Goal: Task Accomplishment & Management: Use online tool/utility

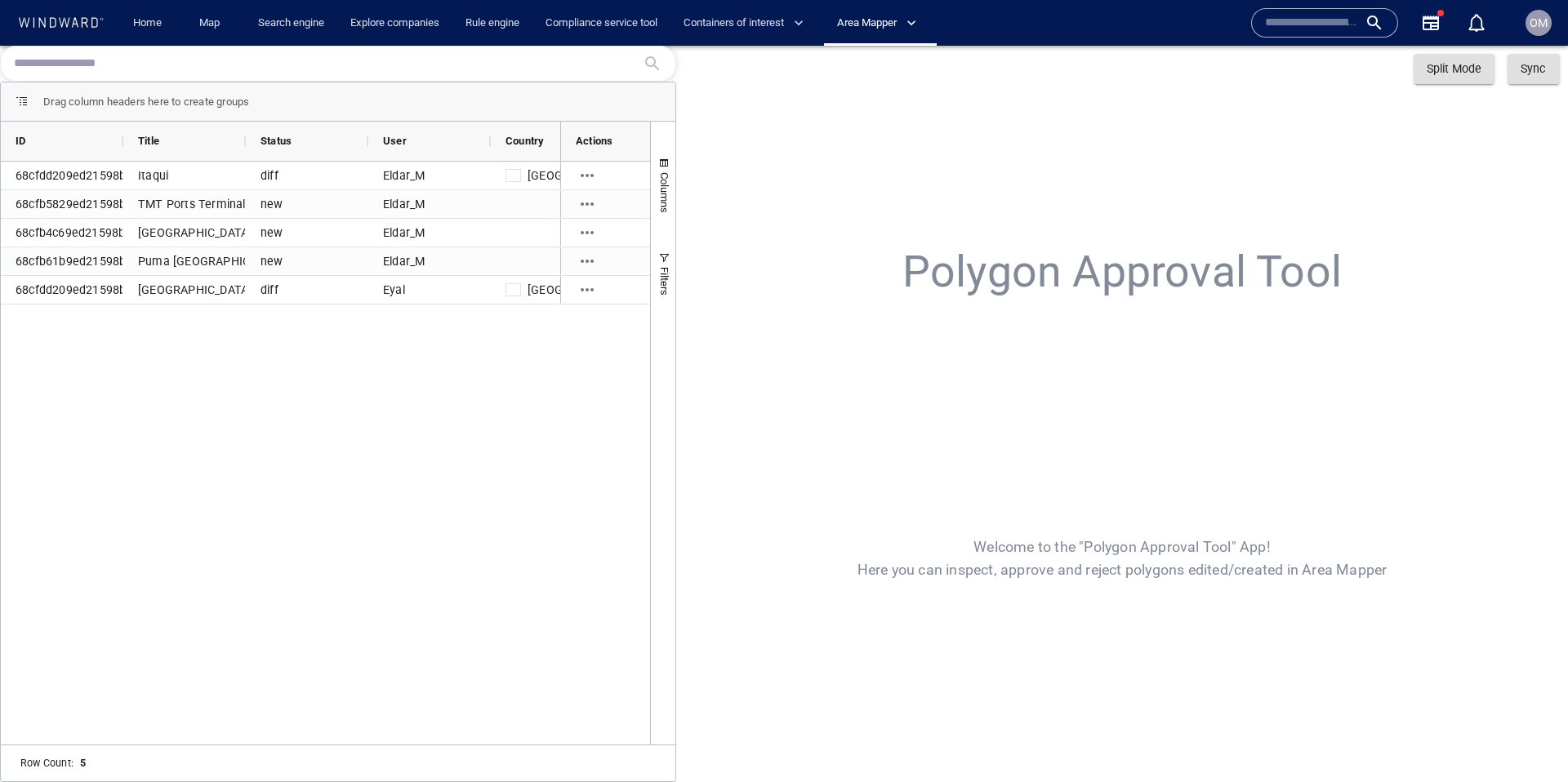
drag, startPoint x: 625, startPoint y: 194, endPoint x: 1000, endPoint y: 154, distance: 377.1
click at [894, 23] on span "Area Mapper" at bounding box center [877, 23] width 79 height 19
click at [884, 82] on link "Polygon Approval" at bounding box center [880, 85] width 95 height 27
click at [1540, 77] on div "Sync" at bounding box center [1533, 69] width 31 height 27
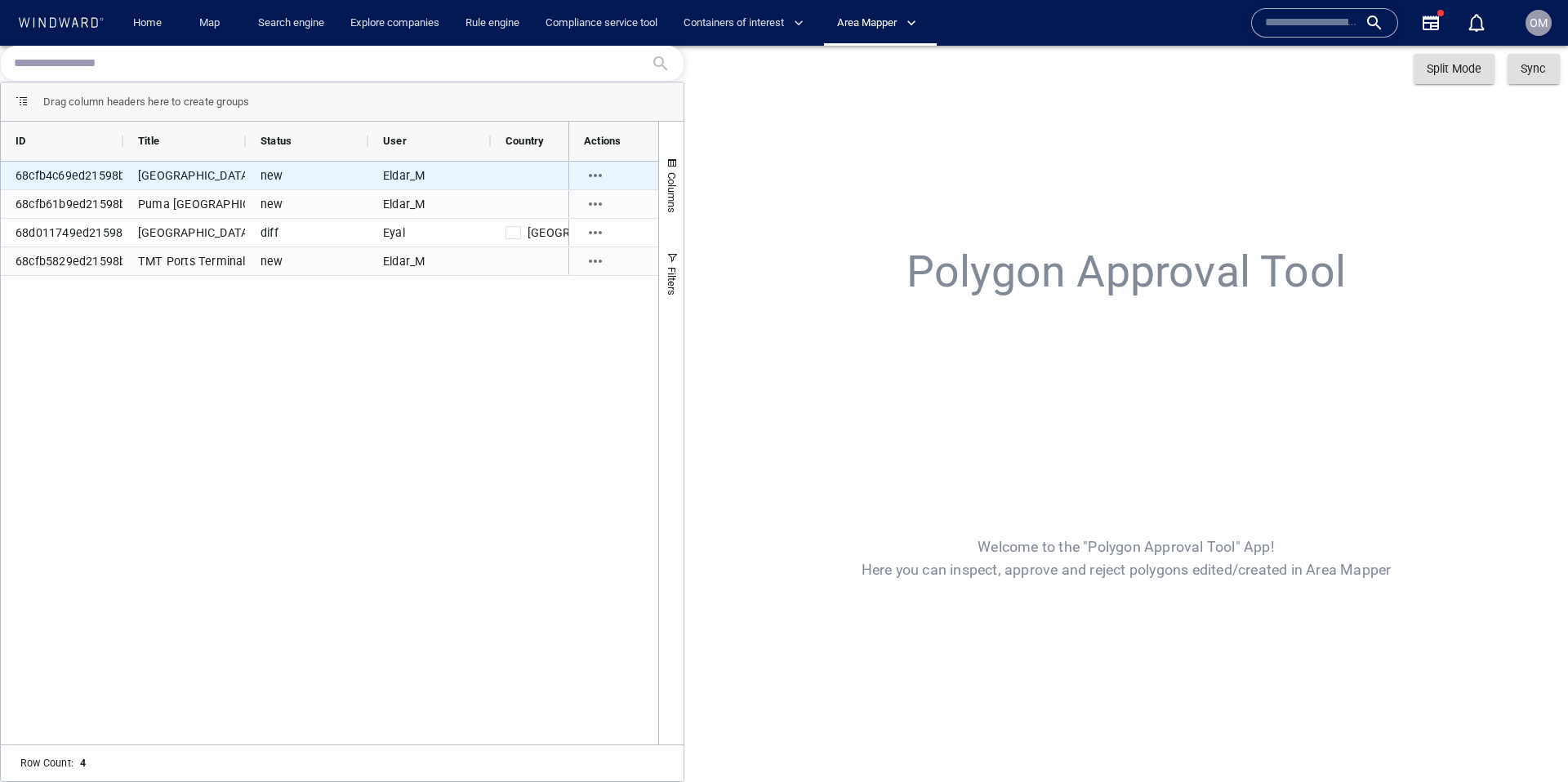
click at [305, 174] on div "new" at bounding box center [307, 176] width 123 height 27
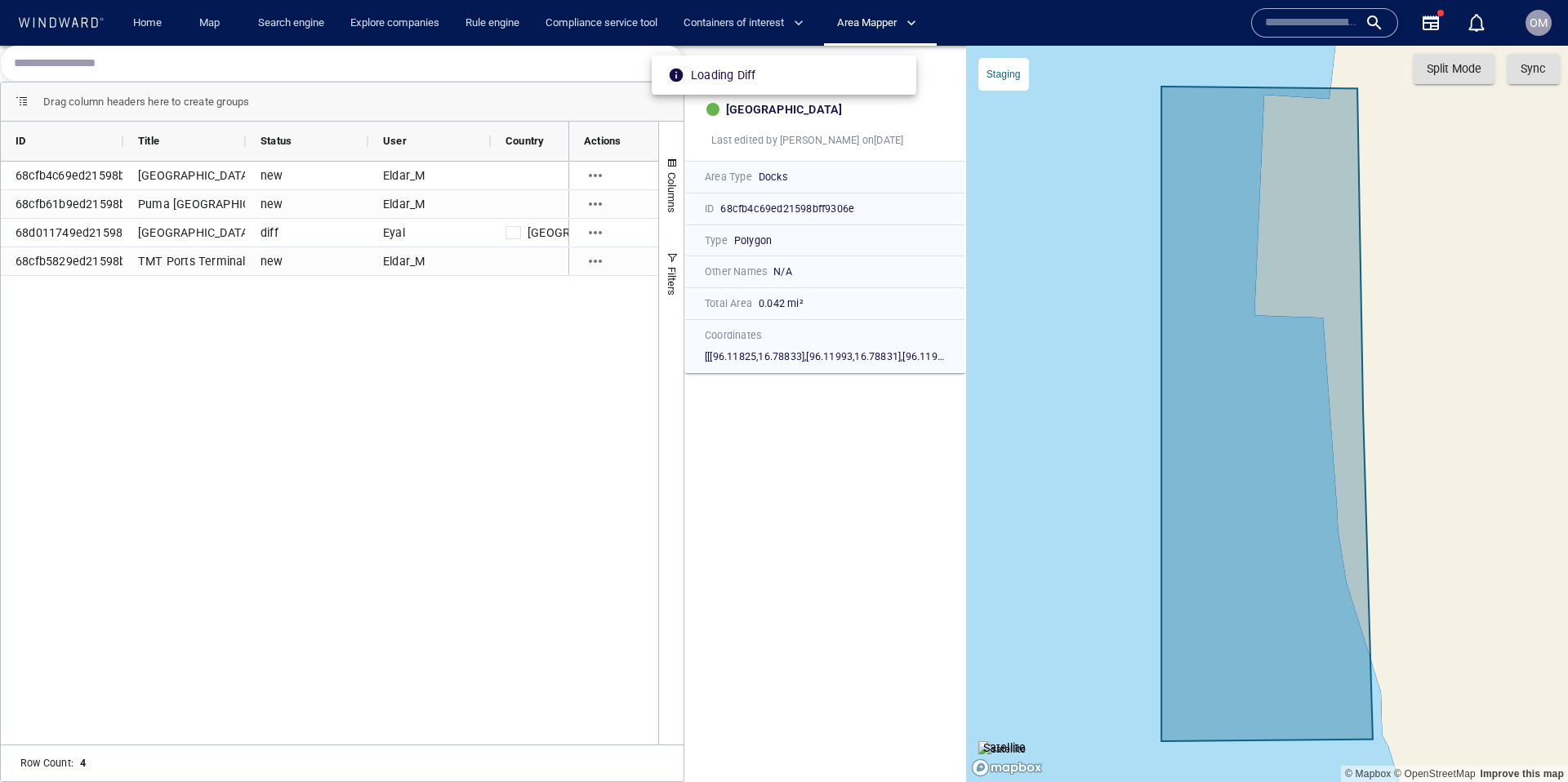
click at [1015, 741] on img at bounding box center [1002, 749] width 48 height 16
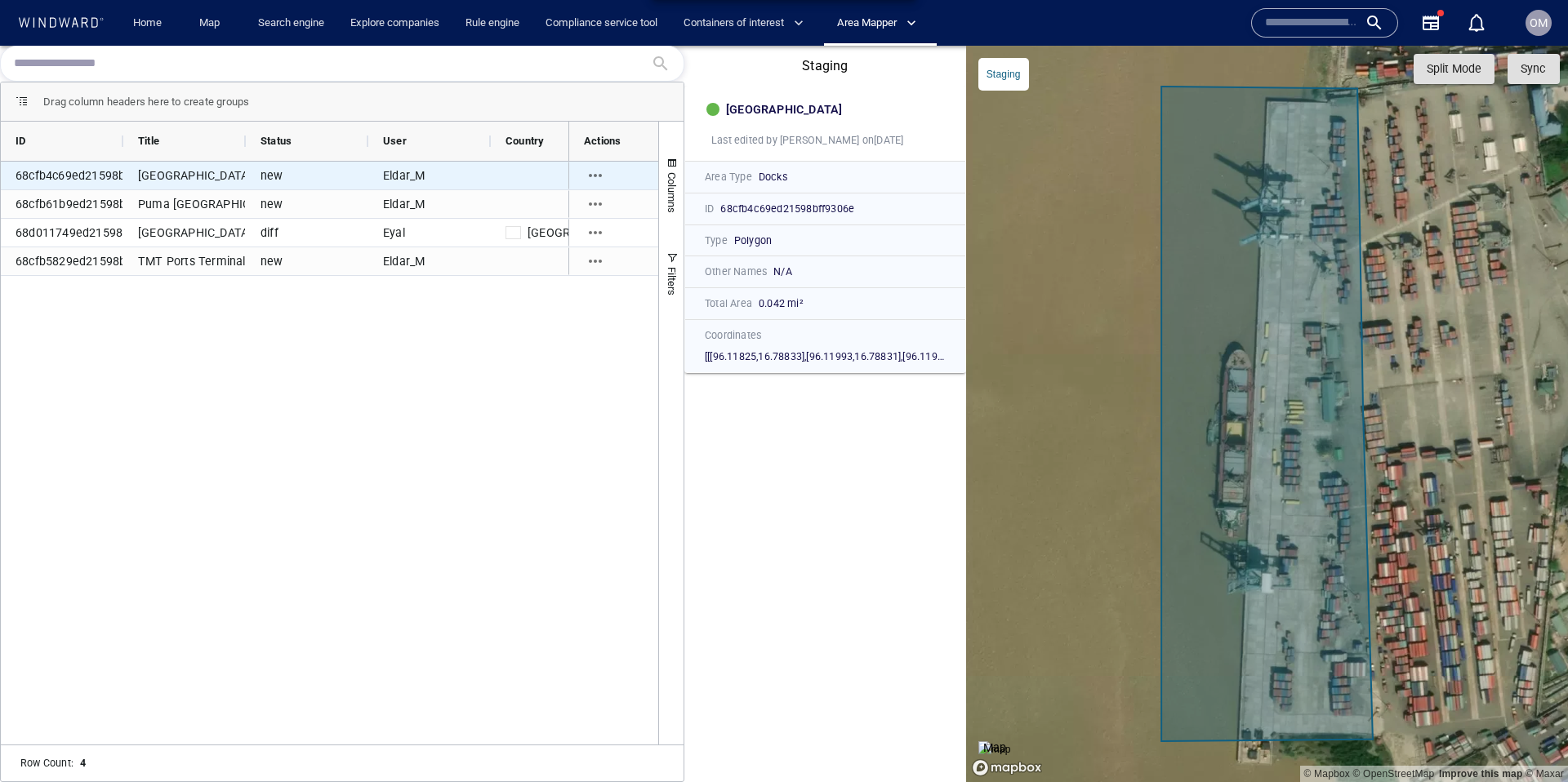
click at [600, 172] on icon "Press SPACE to select this row." at bounding box center [595, 175] width 20 height 20
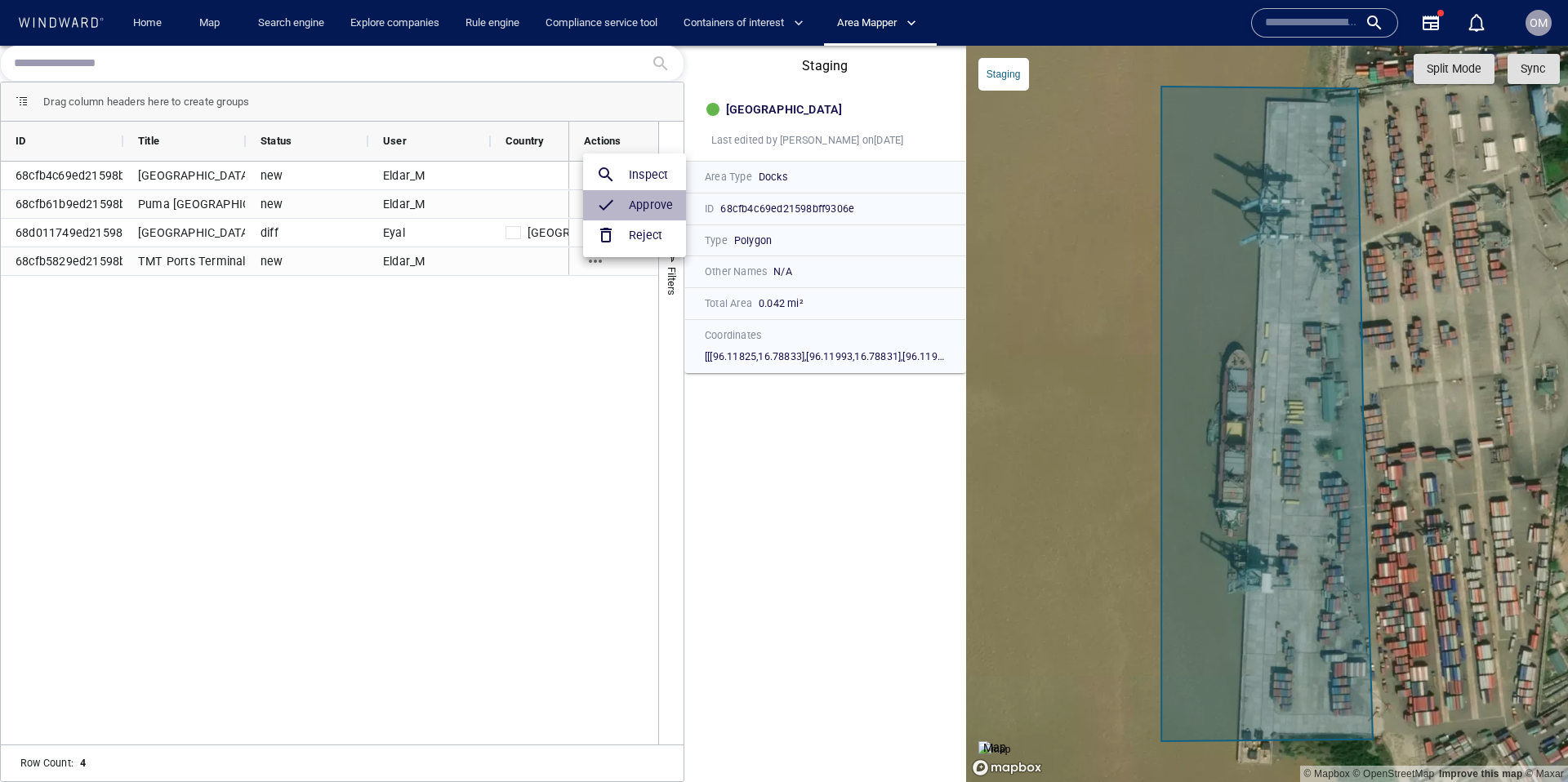
click at [629, 203] on h6 "Approve" at bounding box center [650, 206] width 44 height 21
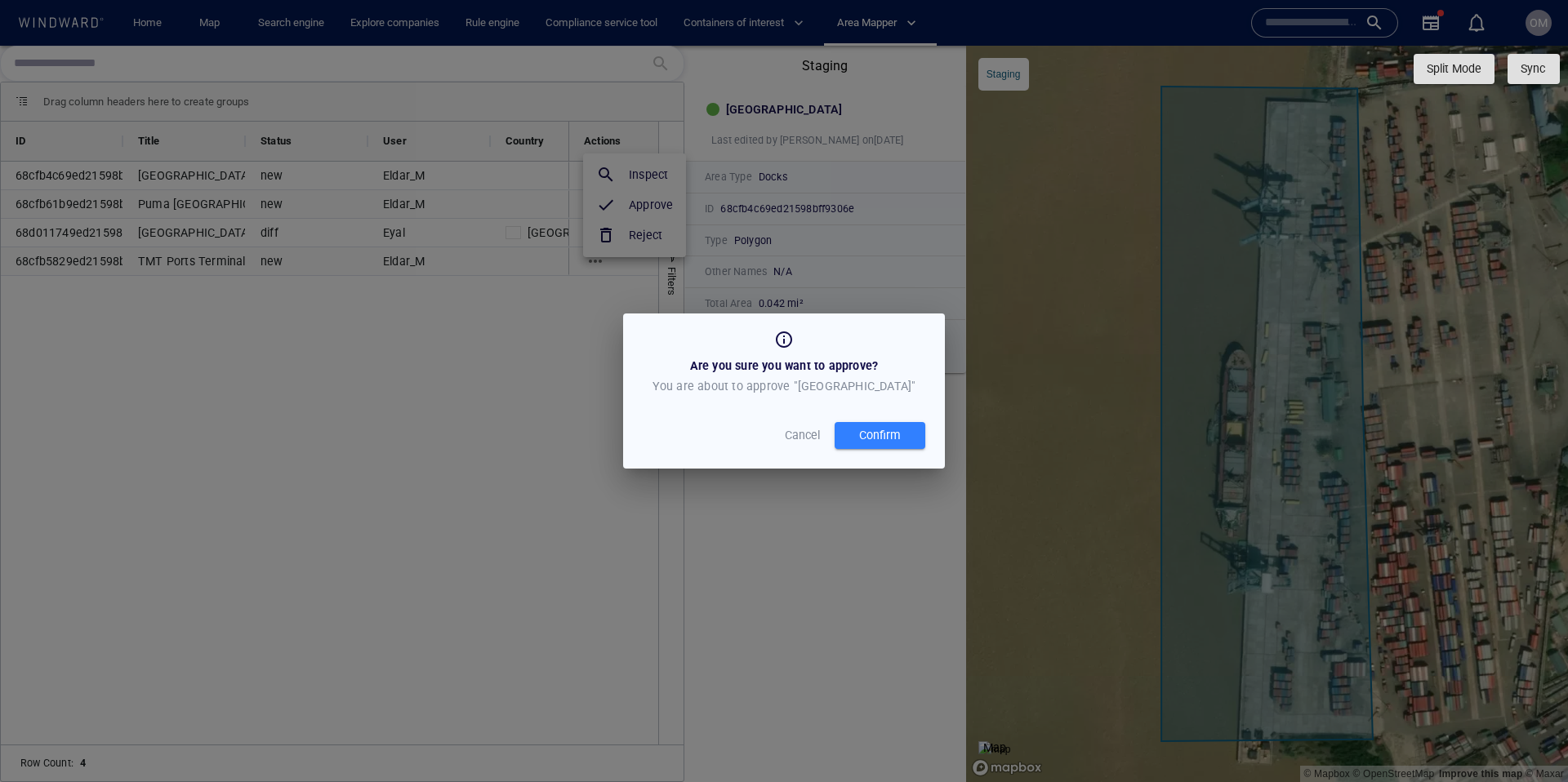
click at [879, 428] on div "Confirm" at bounding box center [880, 435] width 48 height 27
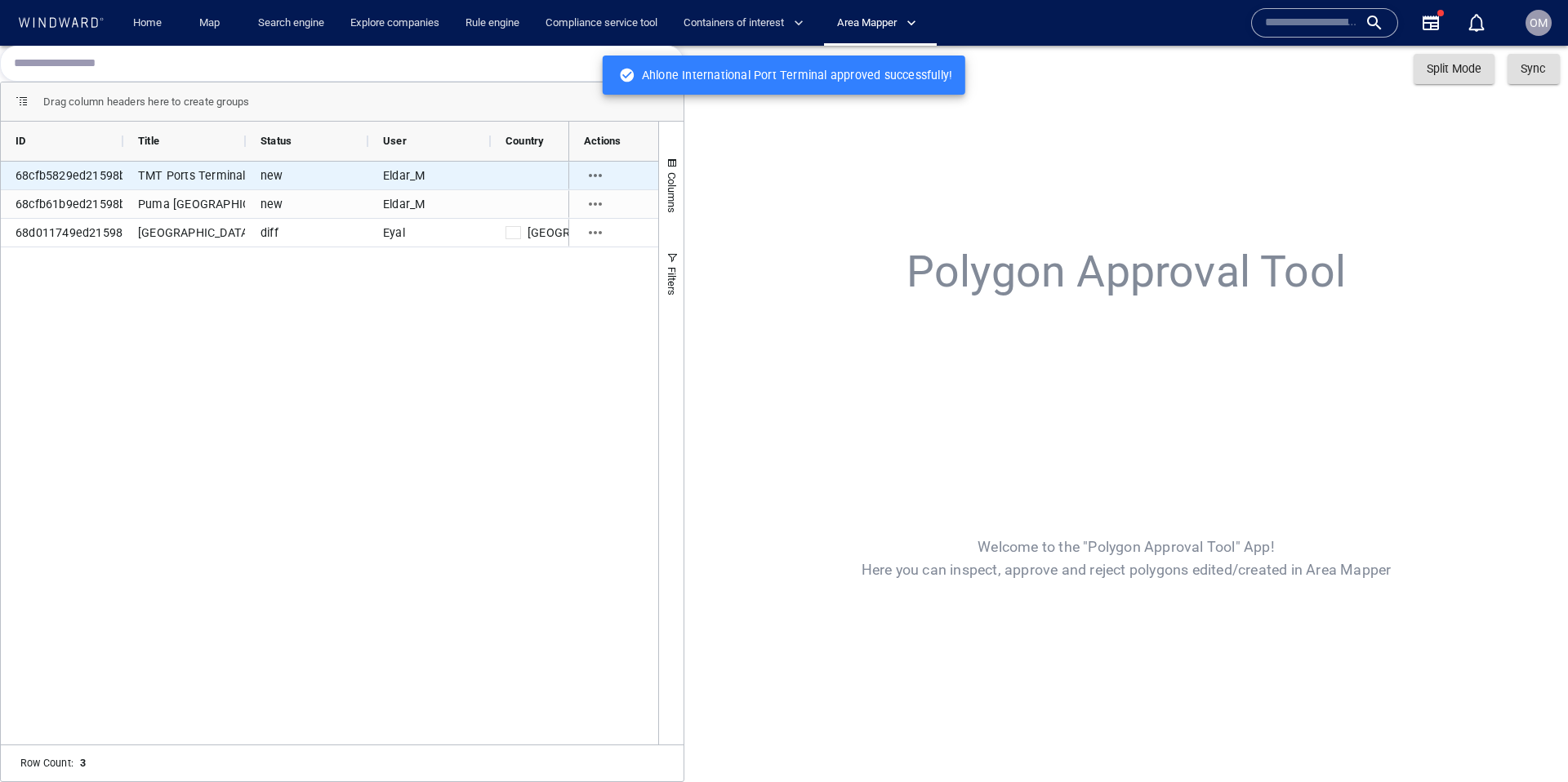
click at [236, 176] on div "TMT Ports Terminal" at bounding box center [184, 176] width 123 height 27
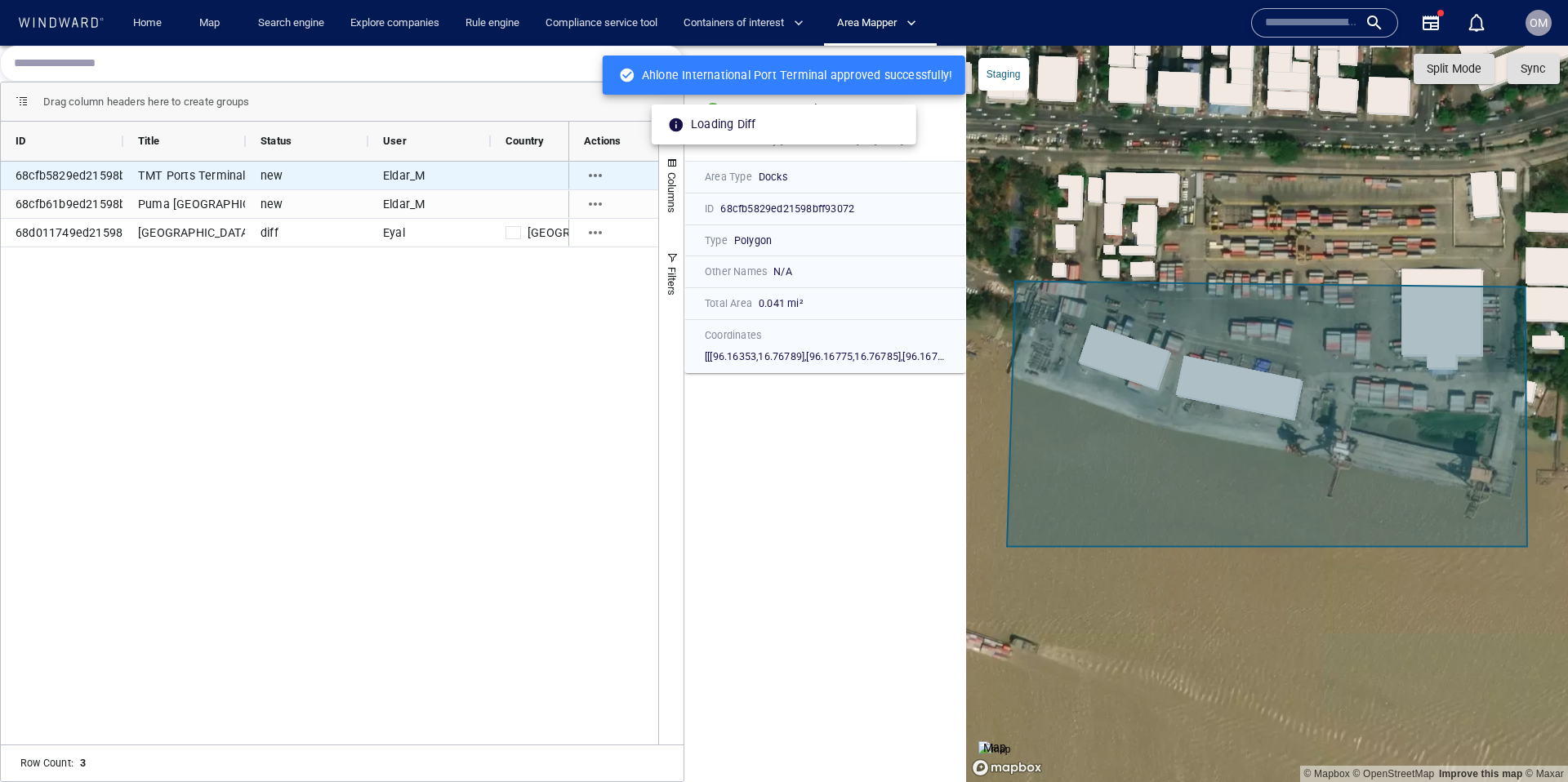
click at [595, 174] on icon "Press SPACE to select this row." at bounding box center [595, 175] width 20 height 20
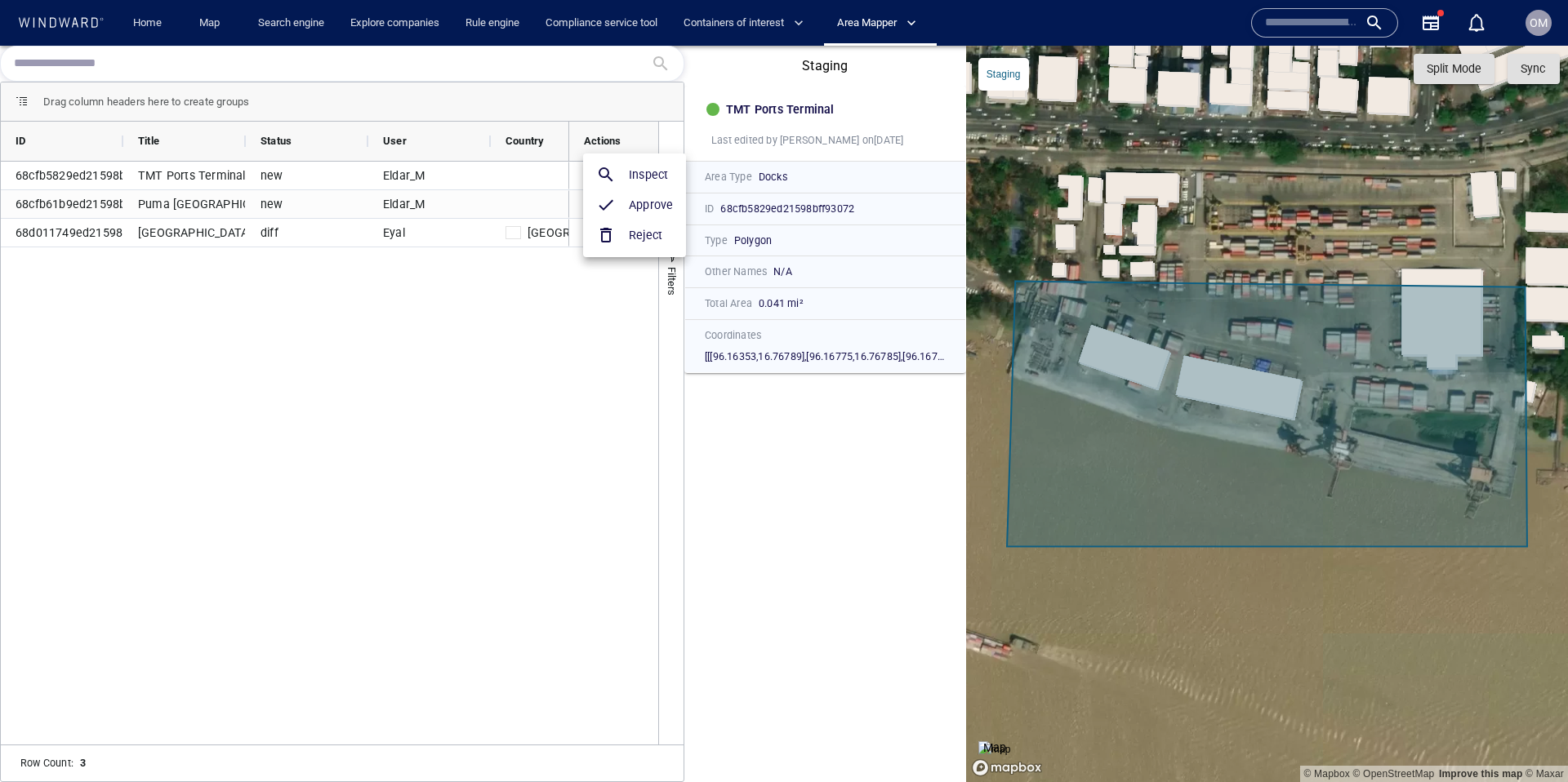
click at [627, 205] on div "Approve" at bounding box center [650, 205] width 57 height 33
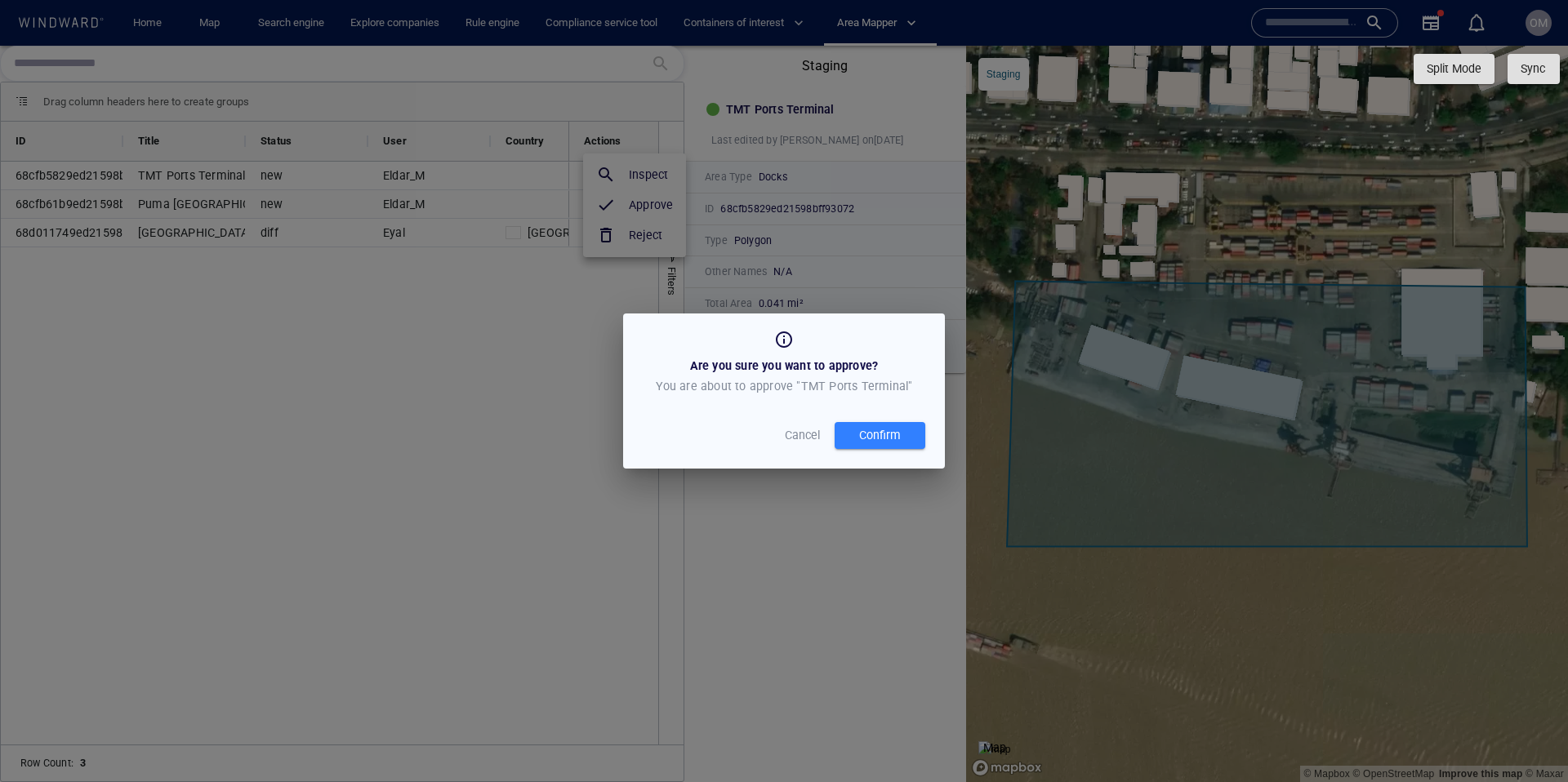
click at [862, 433] on div "Confirm" at bounding box center [880, 435] width 48 height 27
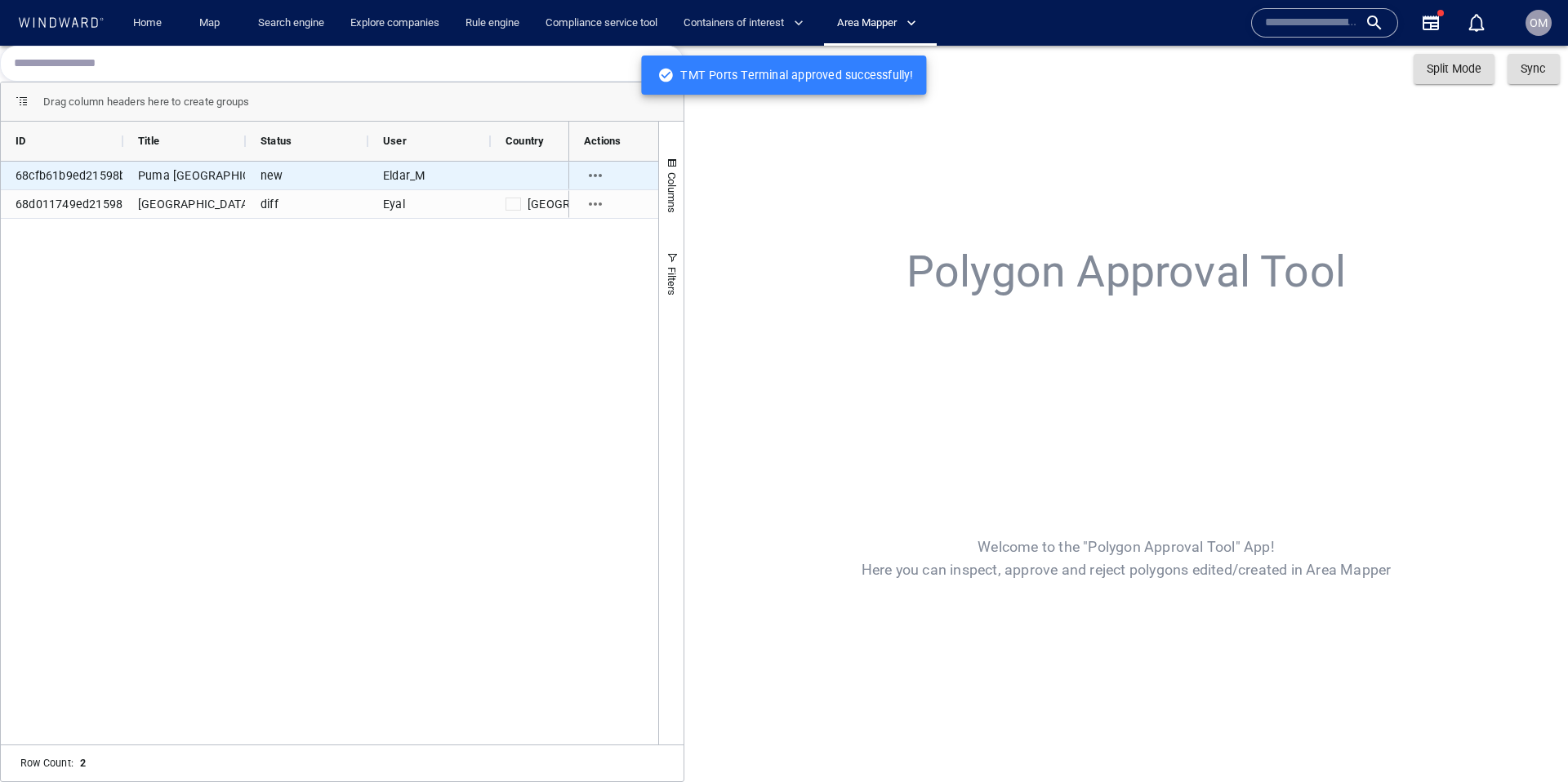
click at [313, 175] on div "new" at bounding box center [307, 176] width 123 height 27
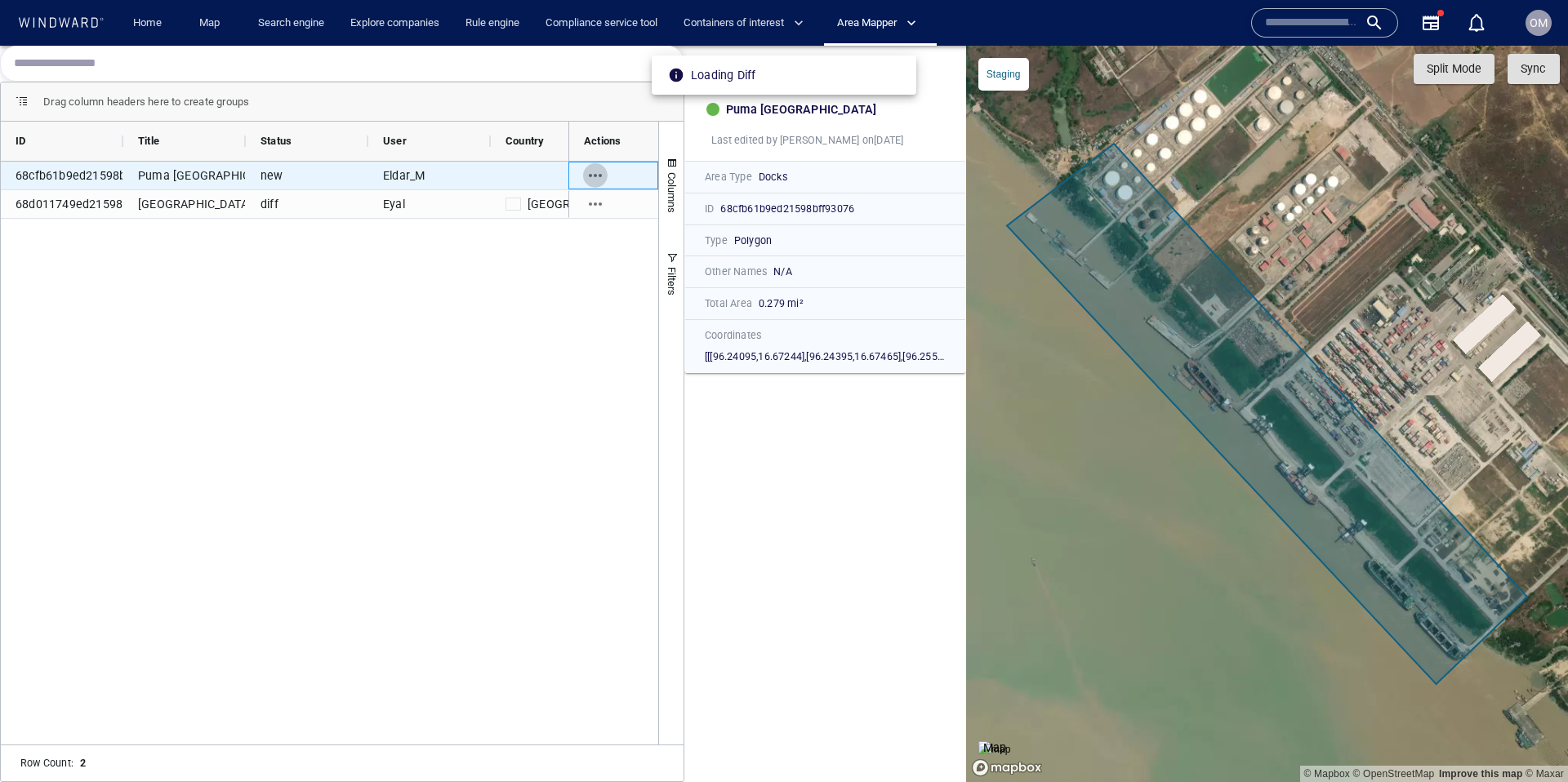
click at [590, 175] on icon "Press SPACE to select this row." at bounding box center [595, 176] width 13 height 3
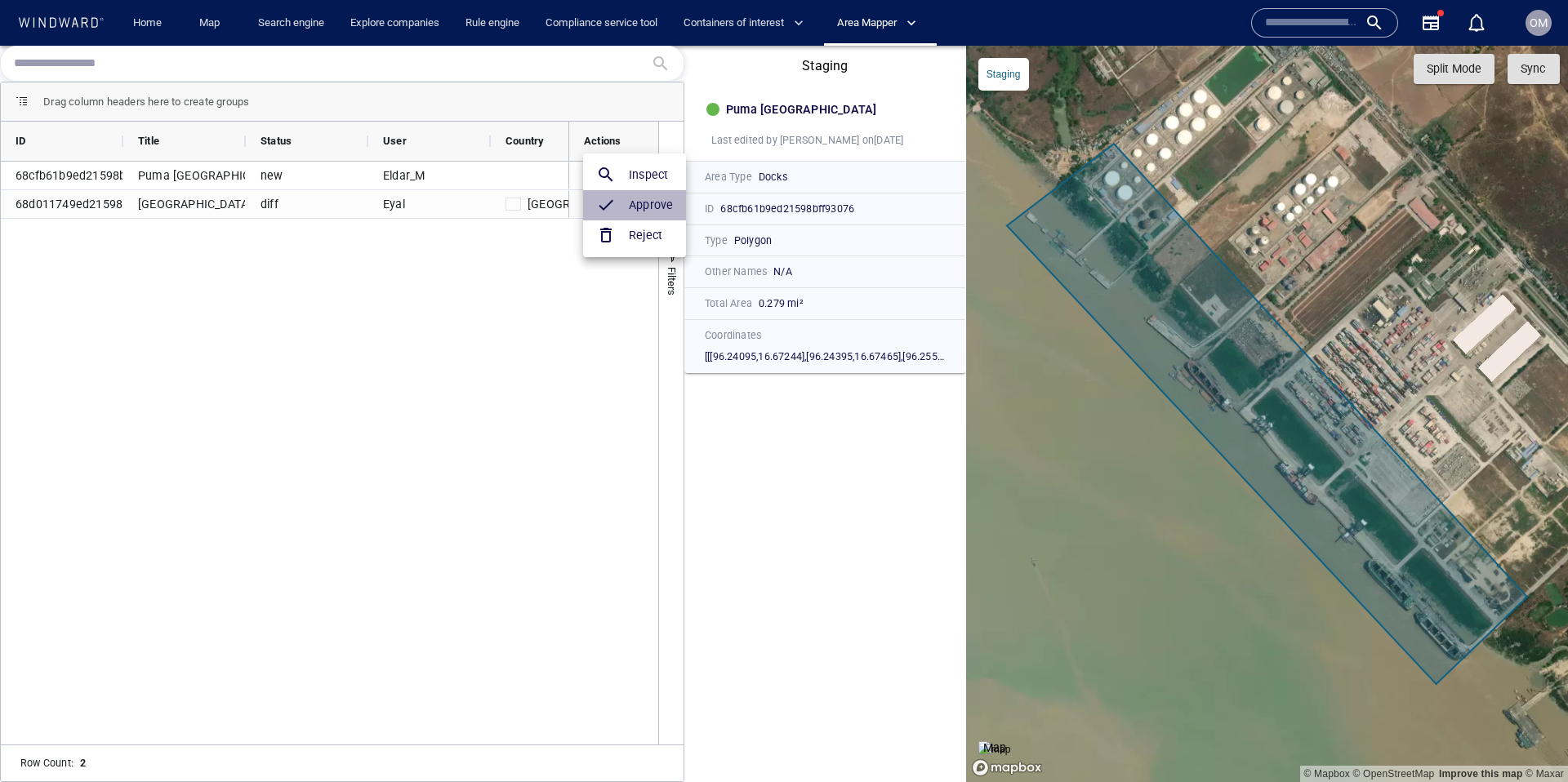
click at [629, 204] on h6 "Approve" at bounding box center [650, 206] width 44 height 21
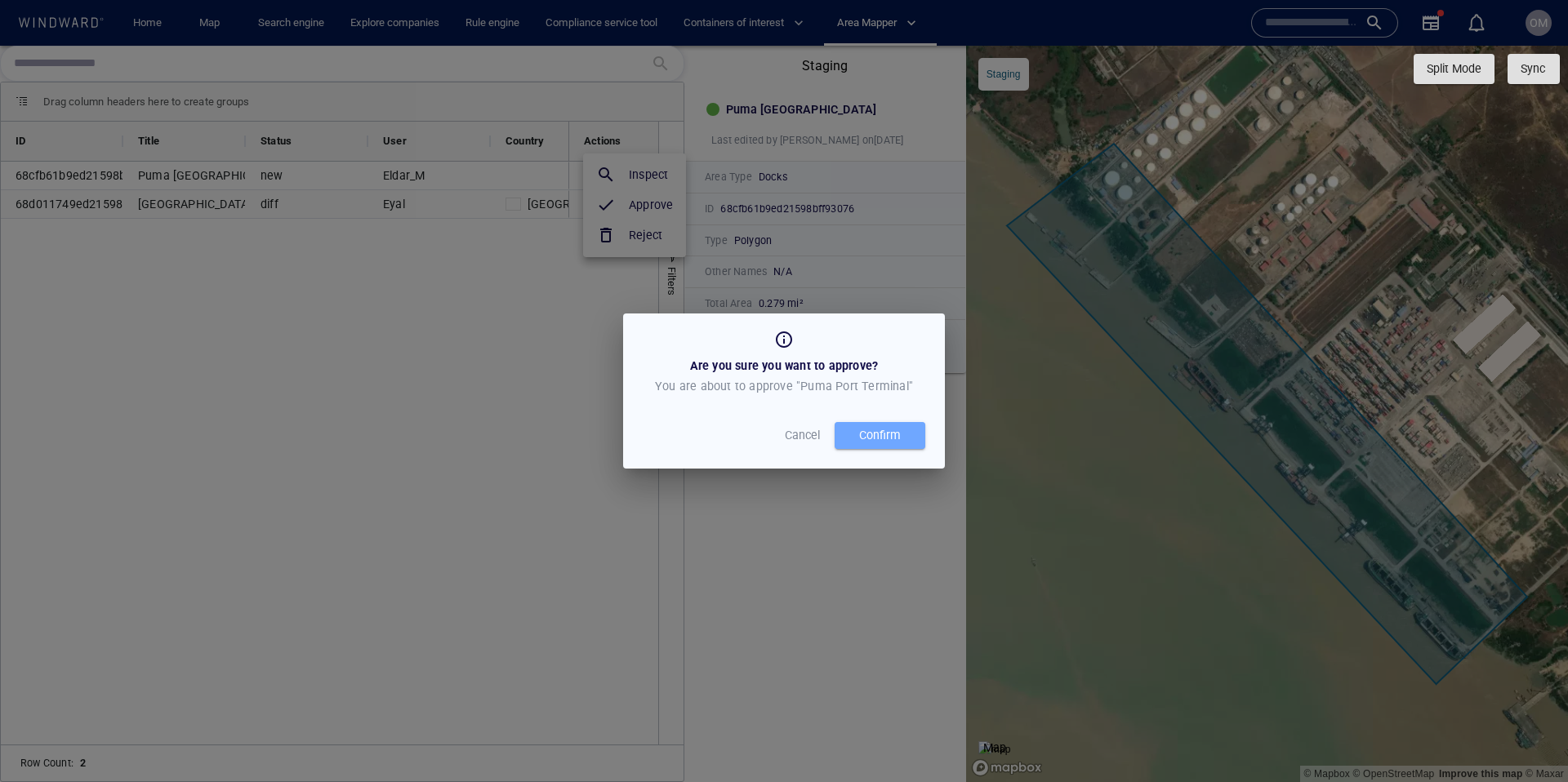
click at [886, 438] on div "Confirm" at bounding box center [880, 435] width 48 height 27
